Goal: Browse casually: Explore the website without a specific task or goal

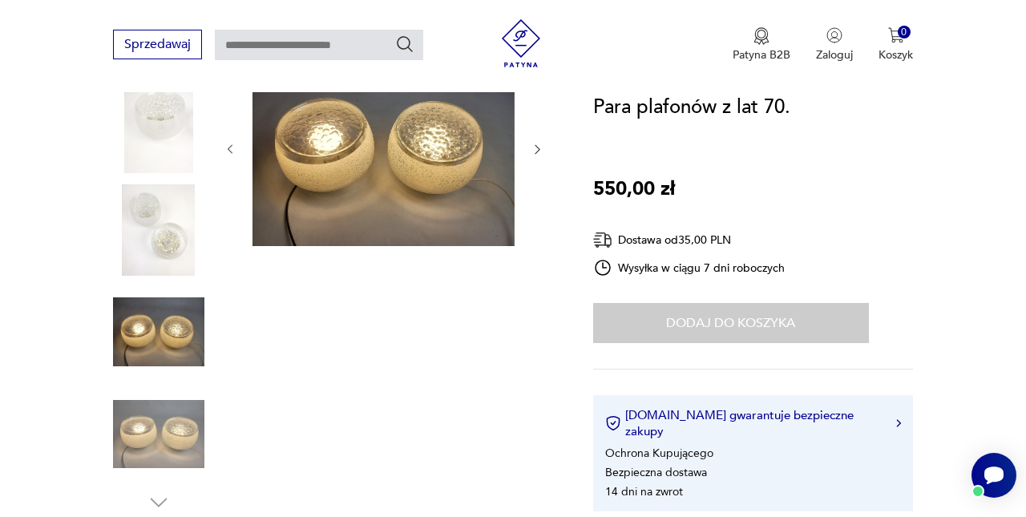
scroll to position [192, 0]
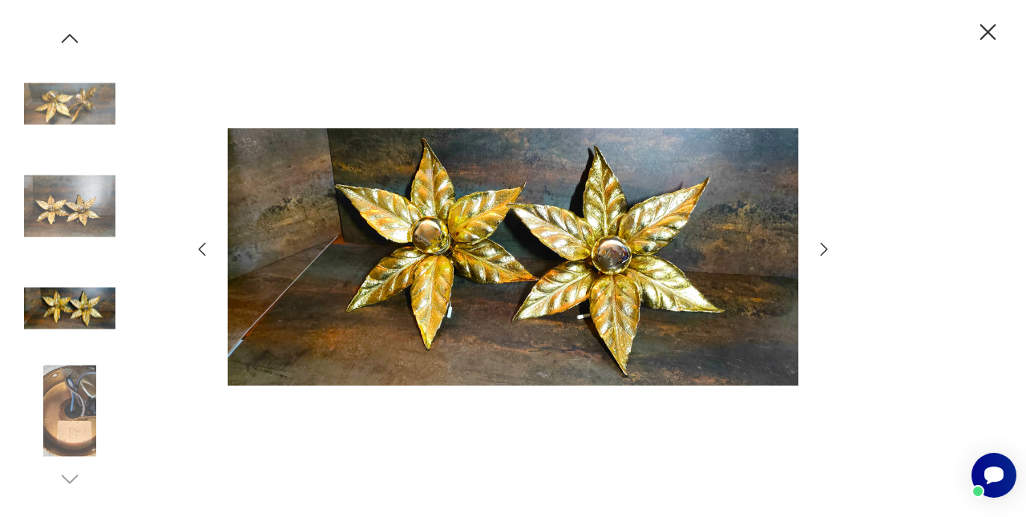
click at [981, 31] on icon "button" at bounding box center [988, 32] width 28 height 28
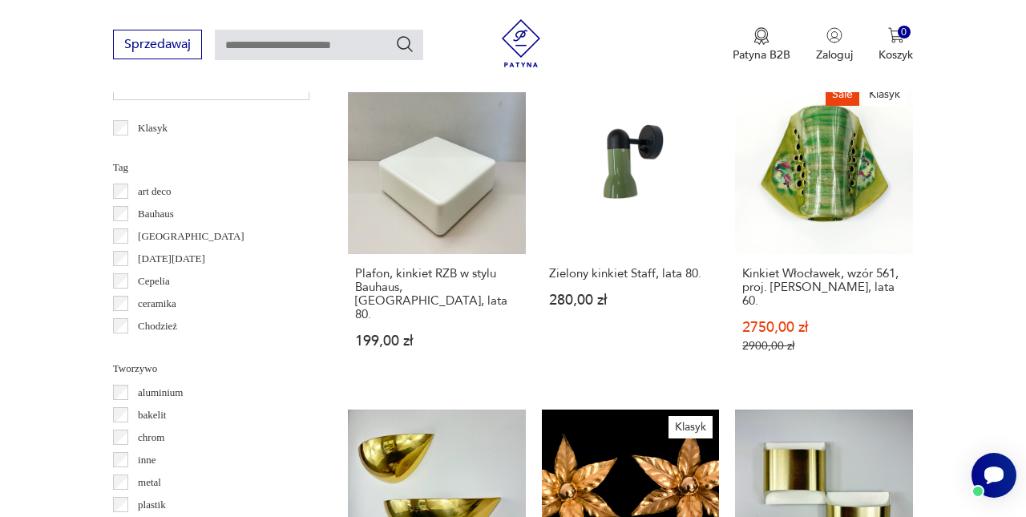
scroll to position [1285, 0]
